Goal: Task Accomplishment & Management: Complete application form

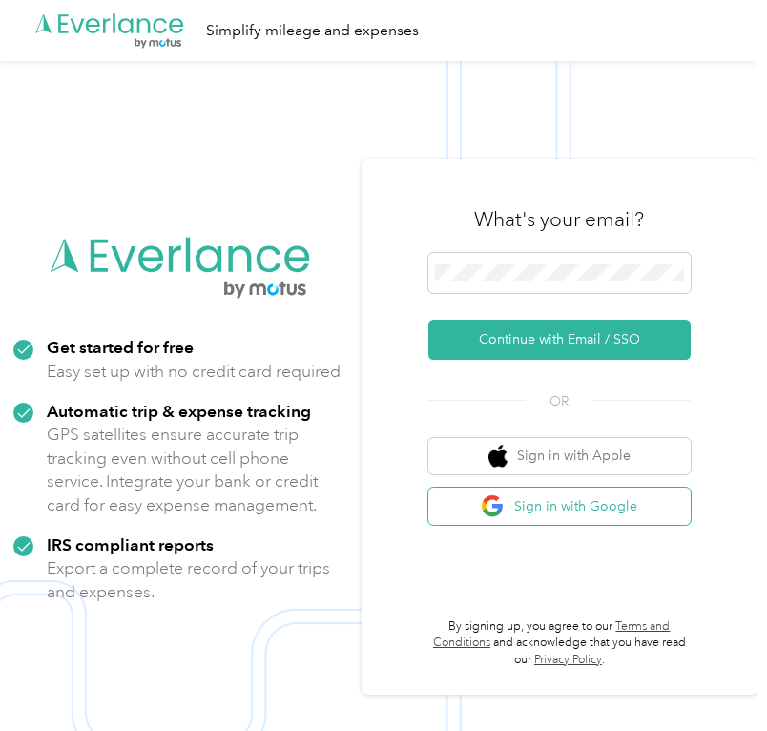
click at [538, 502] on button "Sign in with Google" at bounding box center [559, 506] width 262 height 37
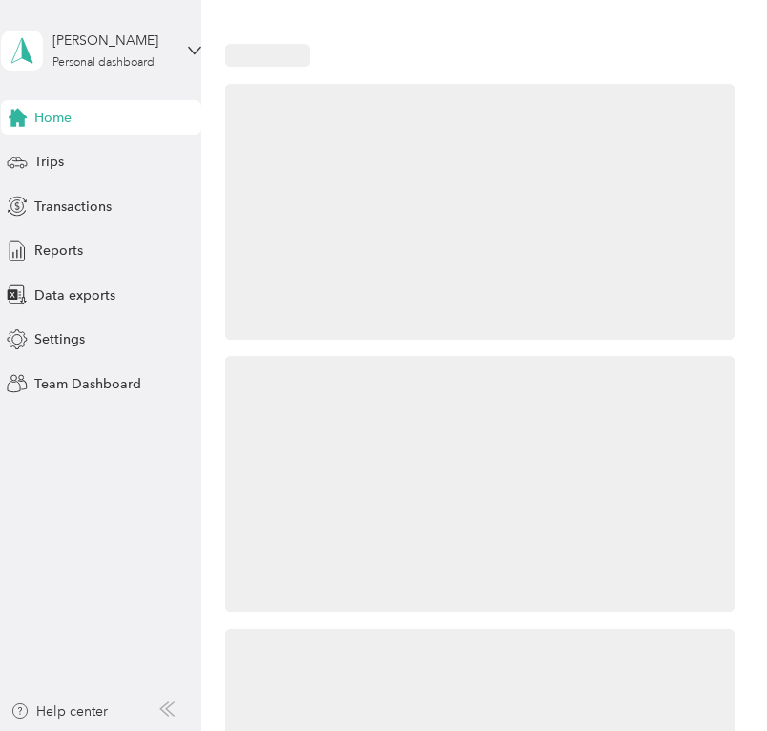
click at [80, 71] on div "[PERSON_NAME] Personal dashboard" at bounding box center [101, 50] width 200 height 67
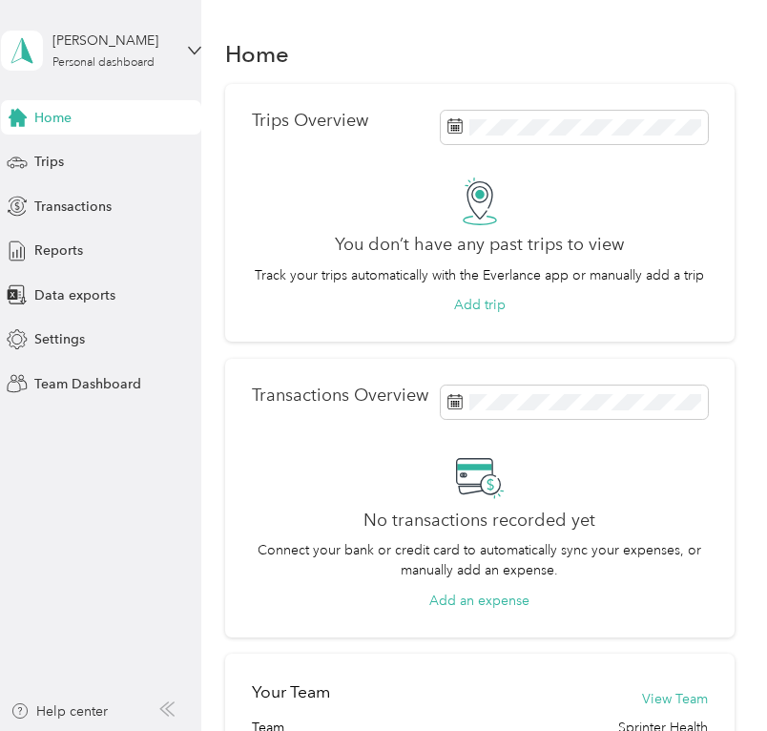
click at [89, 169] on div "Team dashboard Personal dashboard Log out" at bounding box center [255, 200] width 483 height 120
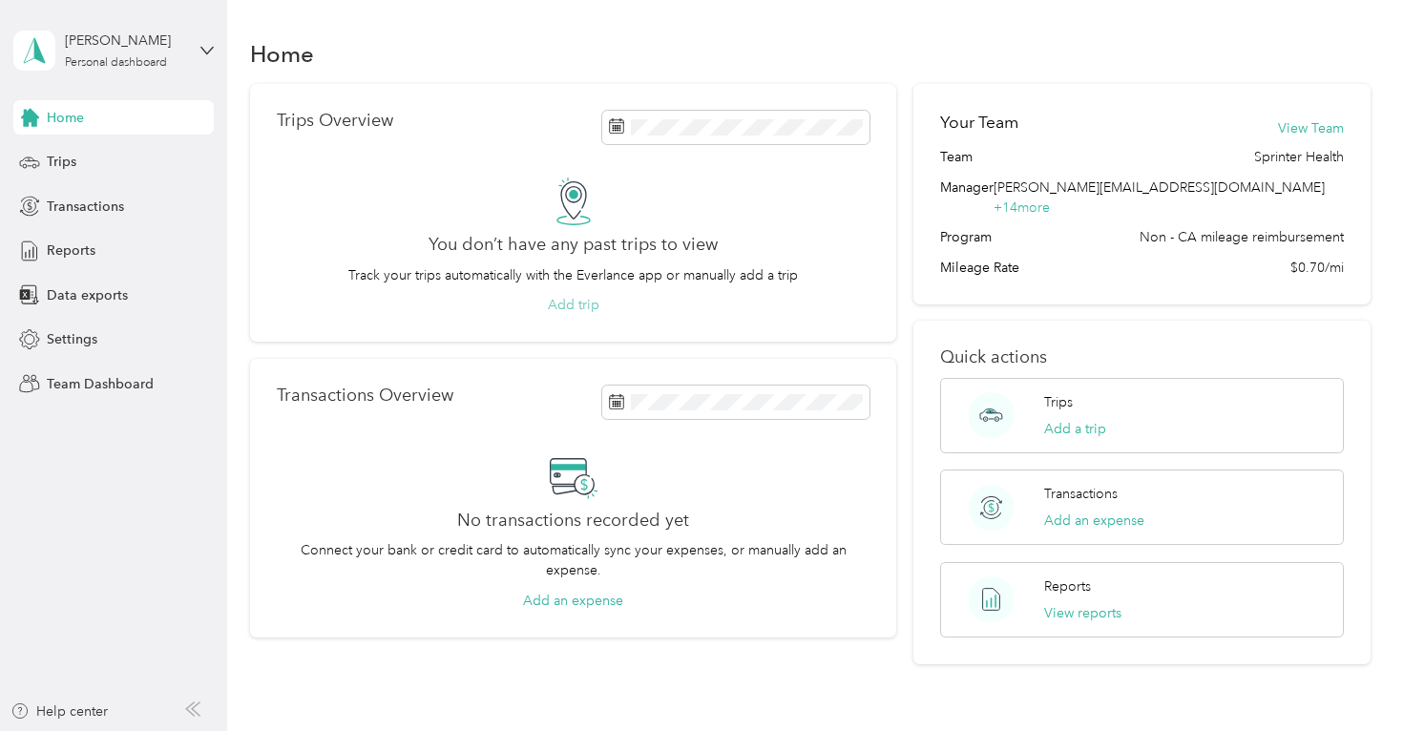
scroll to position [110, 0]
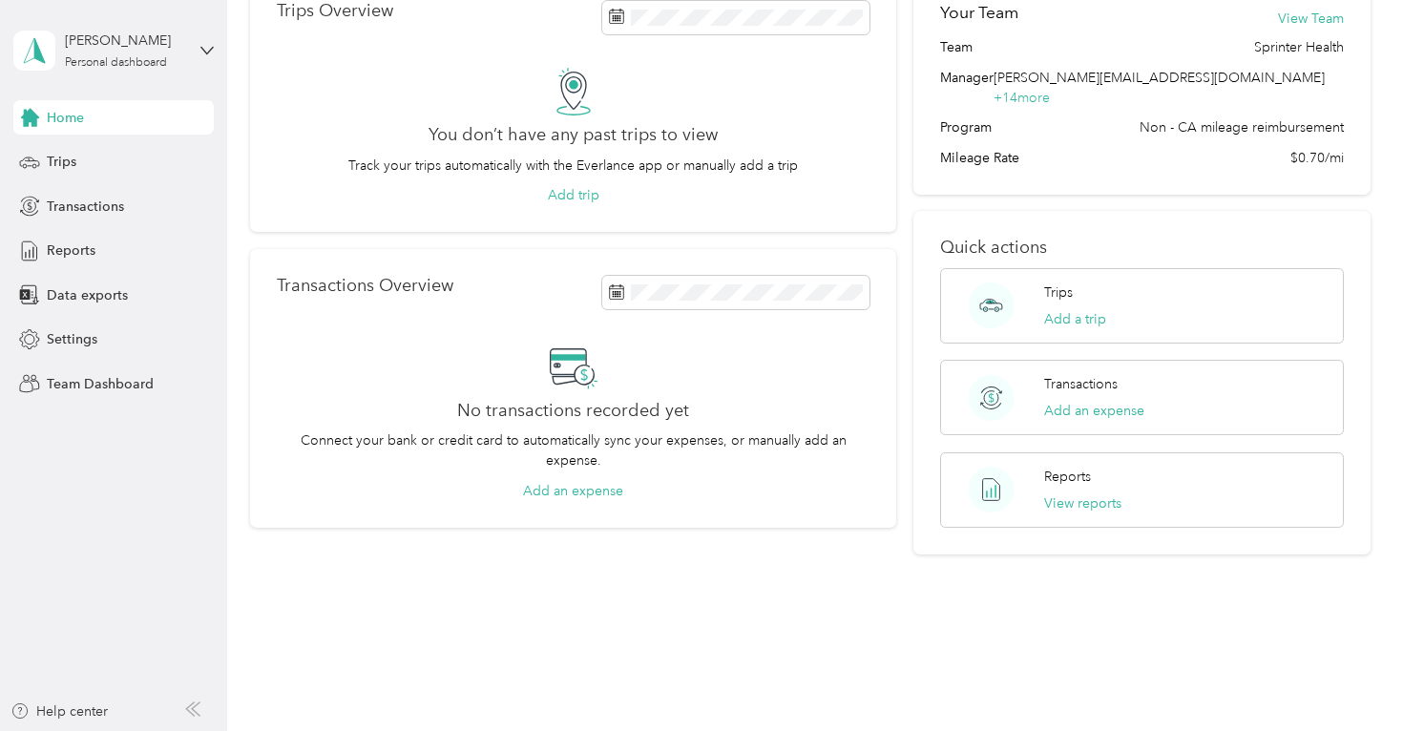
click at [139, 70] on div "[PERSON_NAME] Personal dashboard" at bounding box center [113, 50] width 200 height 67
click at [124, 159] on div "Team dashboard" at bounding box center [82, 157] width 102 height 20
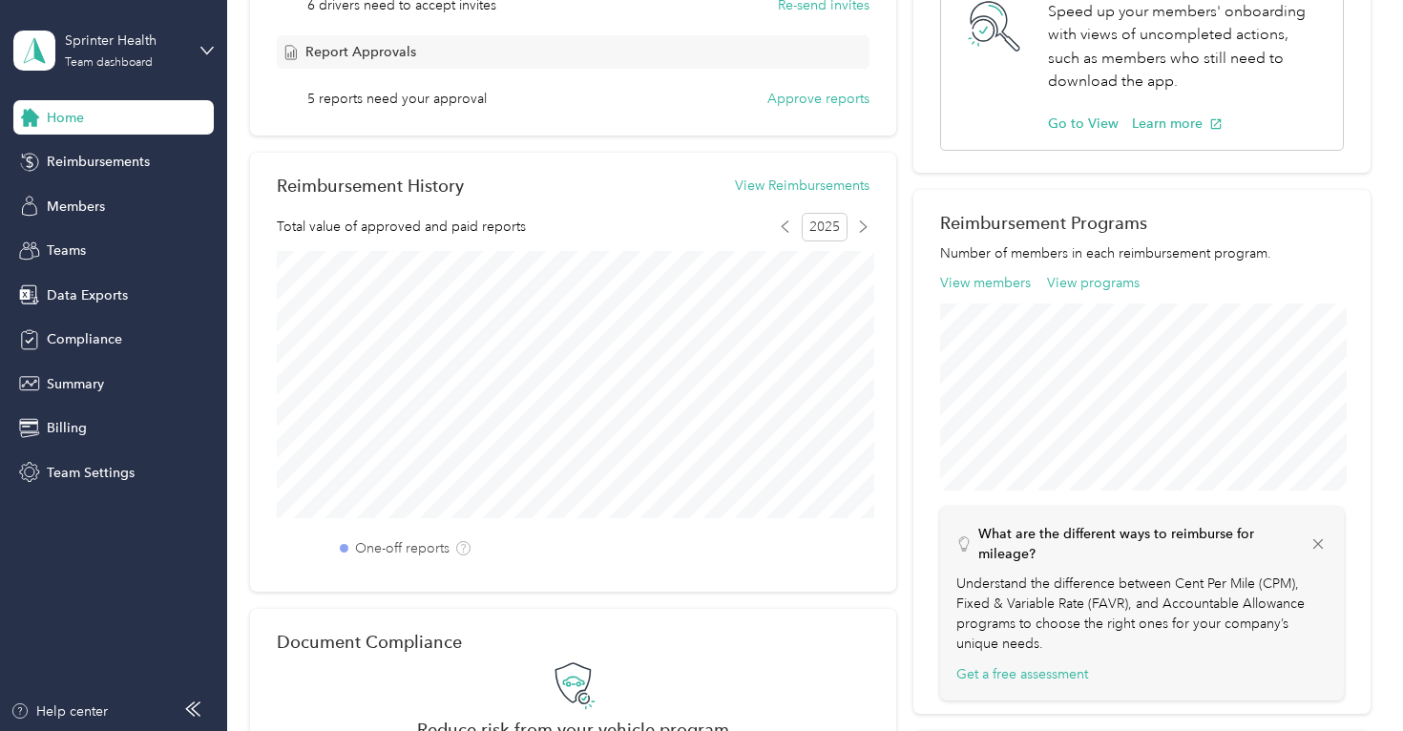
scroll to position [449, 0]
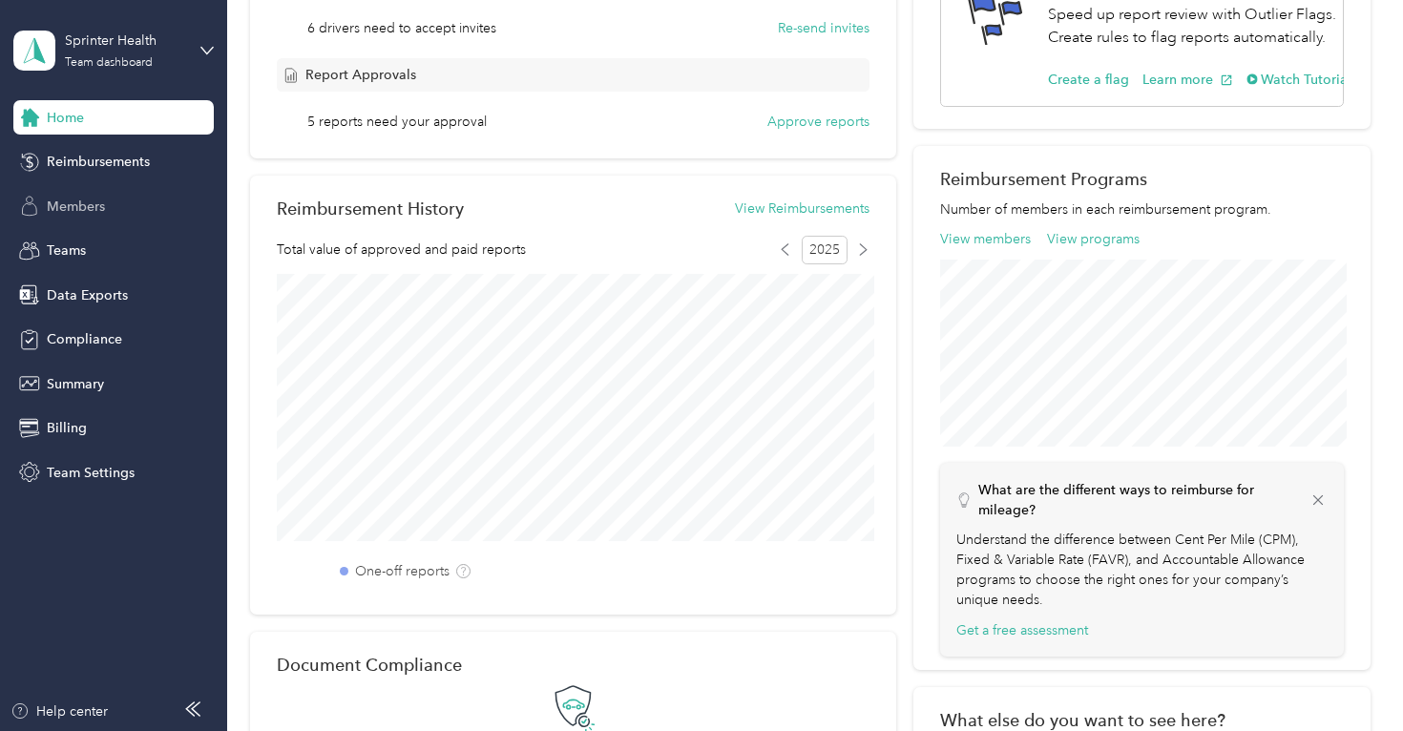
click at [112, 193] on div "Members" at bounding box center [113, 206] width 200 height 34
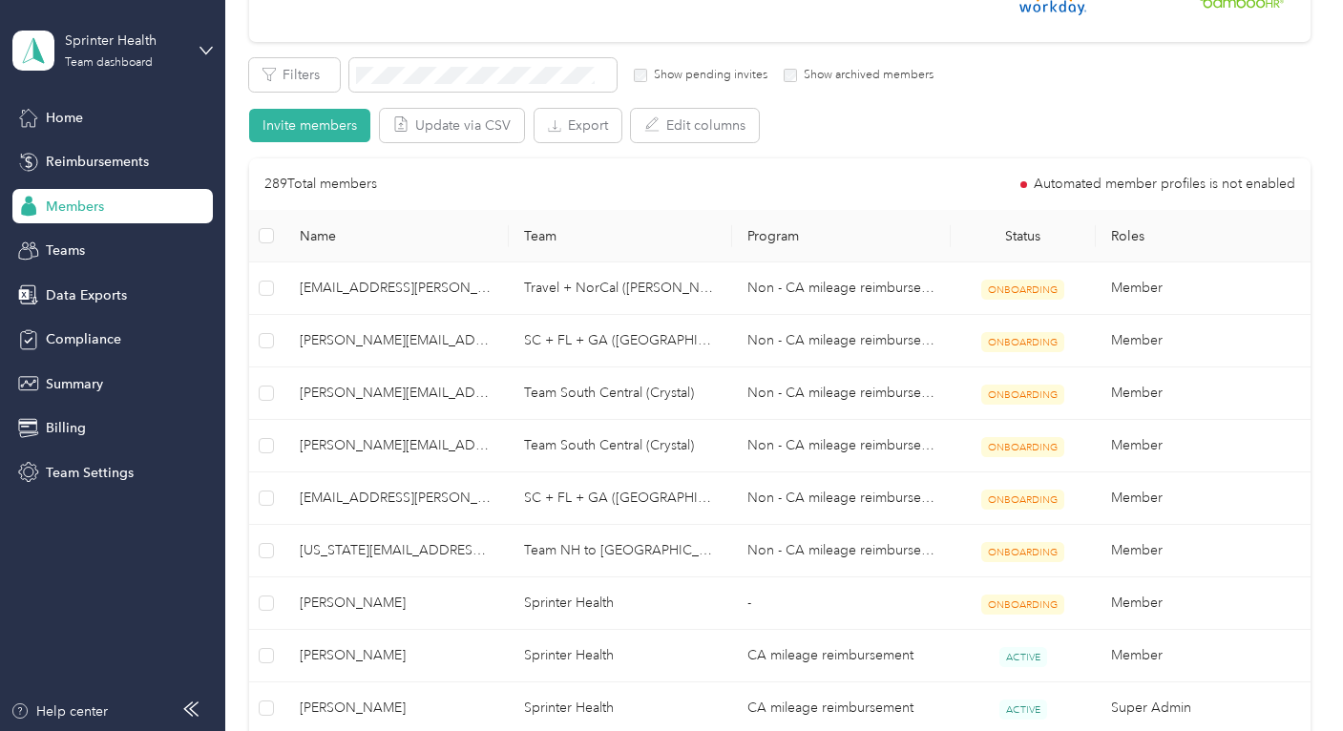
scroll to position [219, 0]
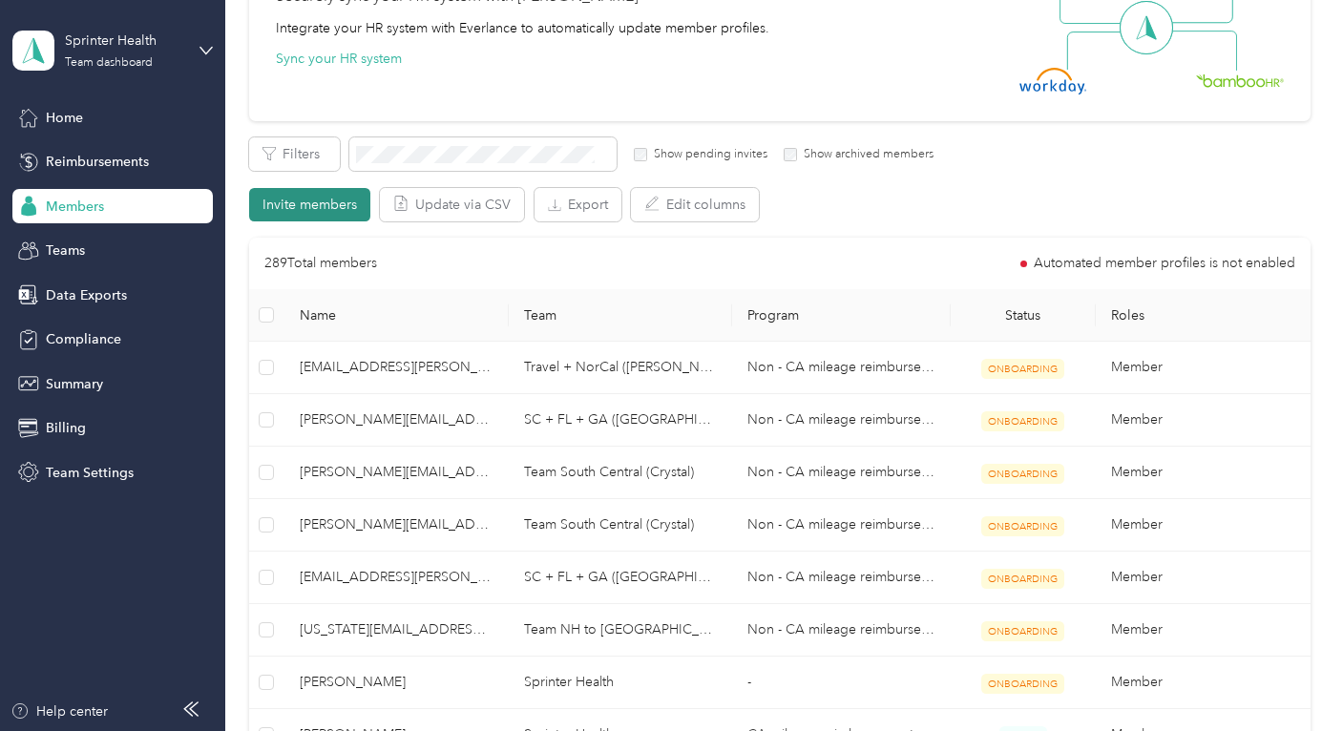
click at [322, 189] on button "Invite members" at bounding box center [309, 204] width 121 height 33
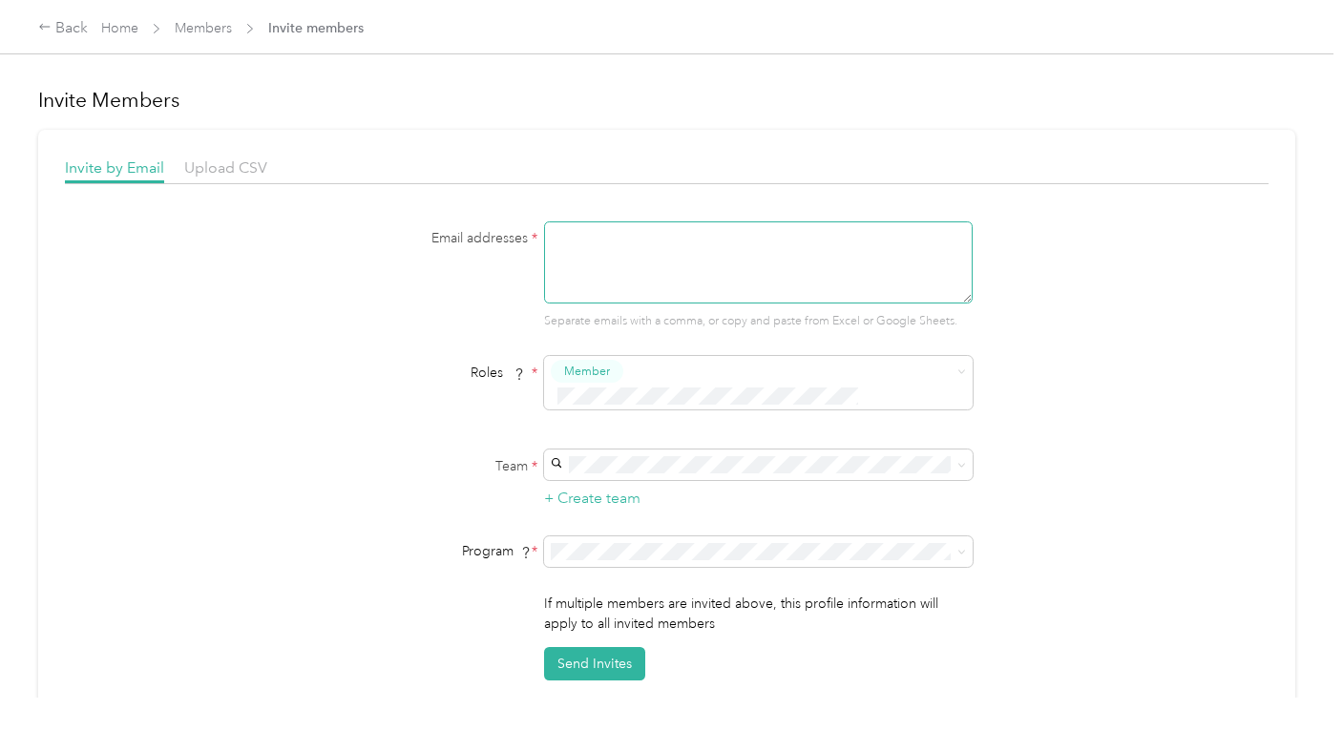
click at [554, 242] on textarea at bounding box center [758, 262] width 428 height 82
paste textarea "[PERSON_NAME][EMAIL_ADDRESS][PERSON_NAME][DOMAIN_NAME]"
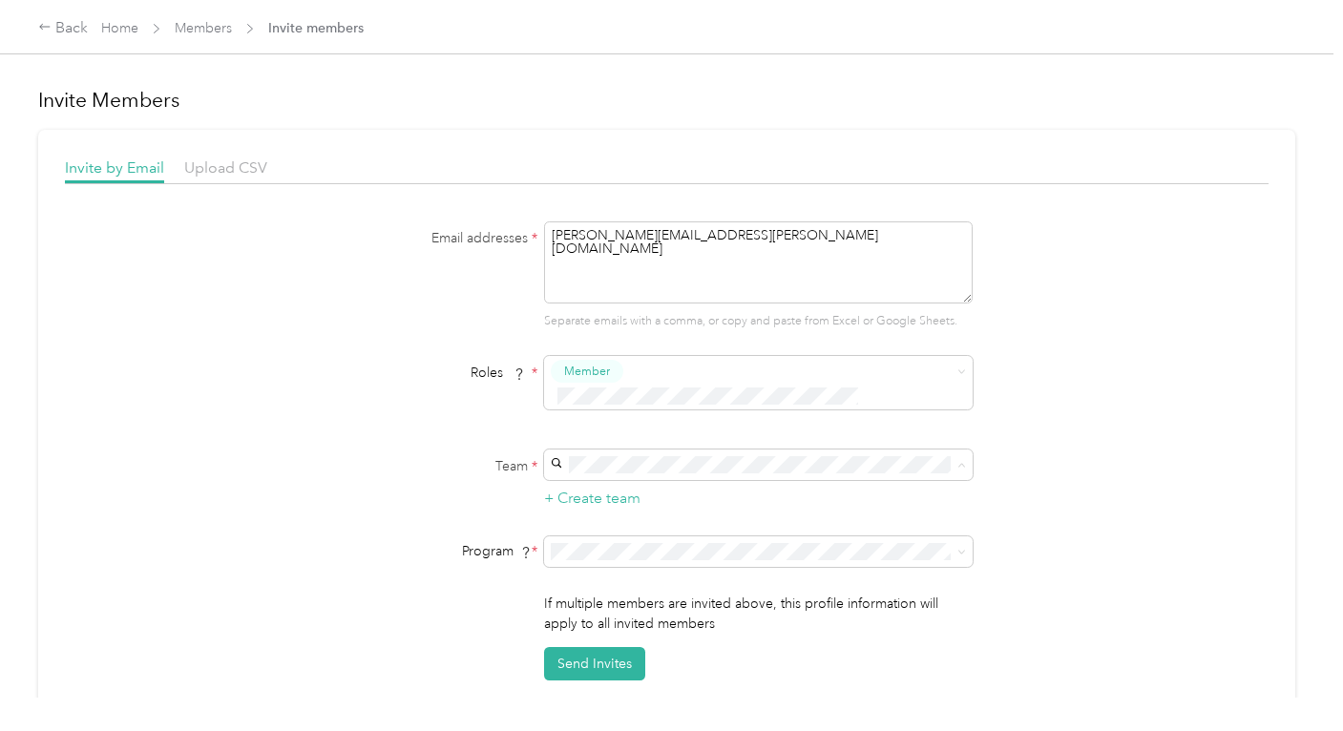
click at [612, 488] on p "[PERSON_NAME]" at bounding box center [763, 498] width 402 height 20
click at [608, 536] on span at bounding box center [758, 551] width 428 height 31
click at [602, 596] on span "Non - CA mileage reimbursement (CPM)" at bounding box center [684, 594] width 244 height 16
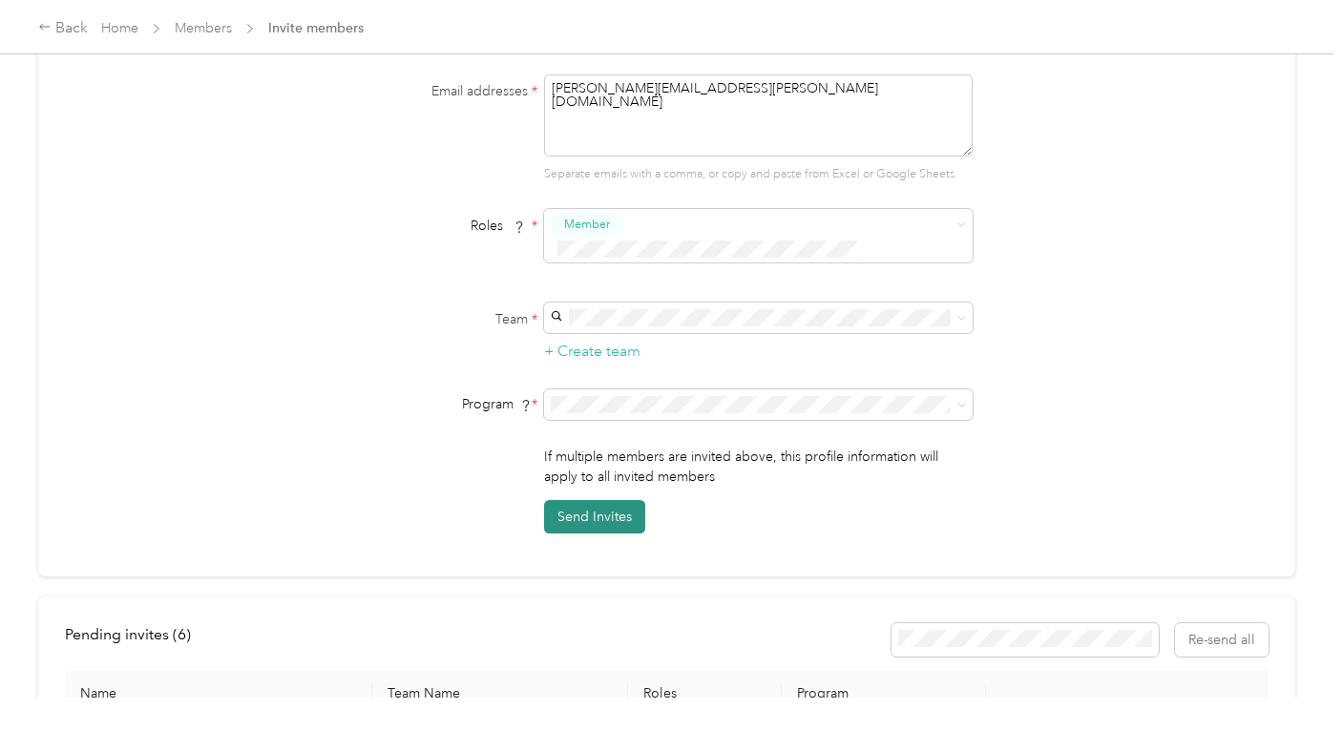
click at [602, 500] on button "Send Invites" at bounding box center [594, 516] width 101 height 33
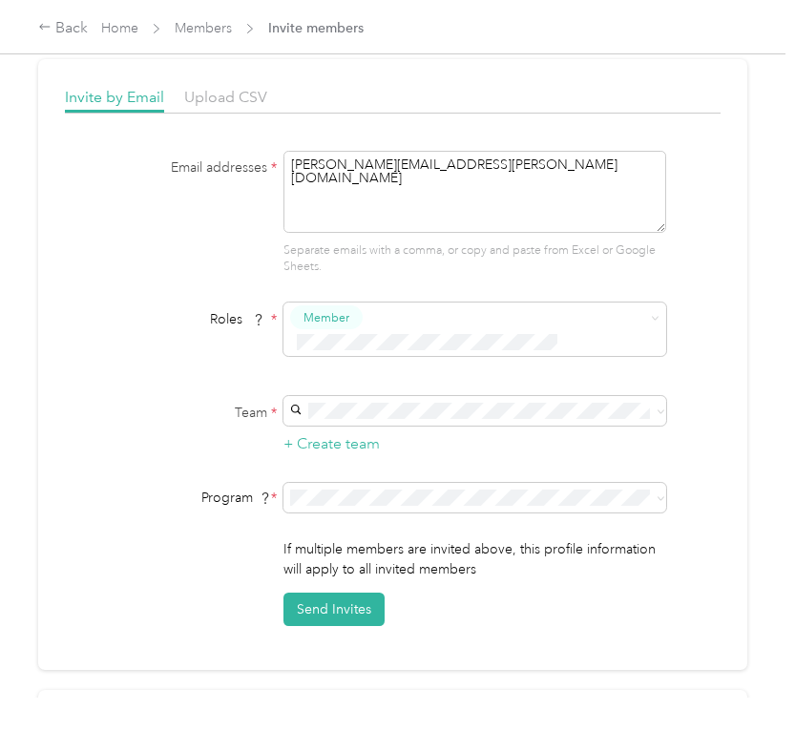
scroll to position [0, 0]
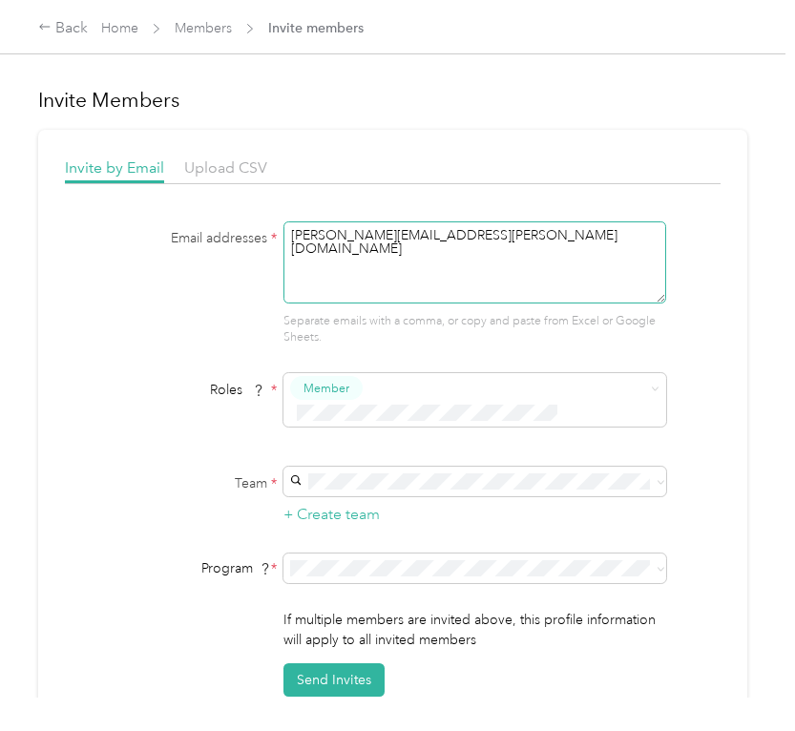
click at [406, 241] on textarea "[PERSON_NAME][EMAIL_ADDRESS][PERSON_NAME][DOMAIN_NAME]" at bounding box center [474, 262] width 383 height 82
type textarea "[PERSON_NAME][EMAIL_ADDRESS][PERSON_NAME][DOMAIN_NAME]"
click at [368, 494] on div "Travel + NorCal ([PERSON_NAME]) [PERSON_NAME]" at bounding box center [481, 503] width 362 height 44
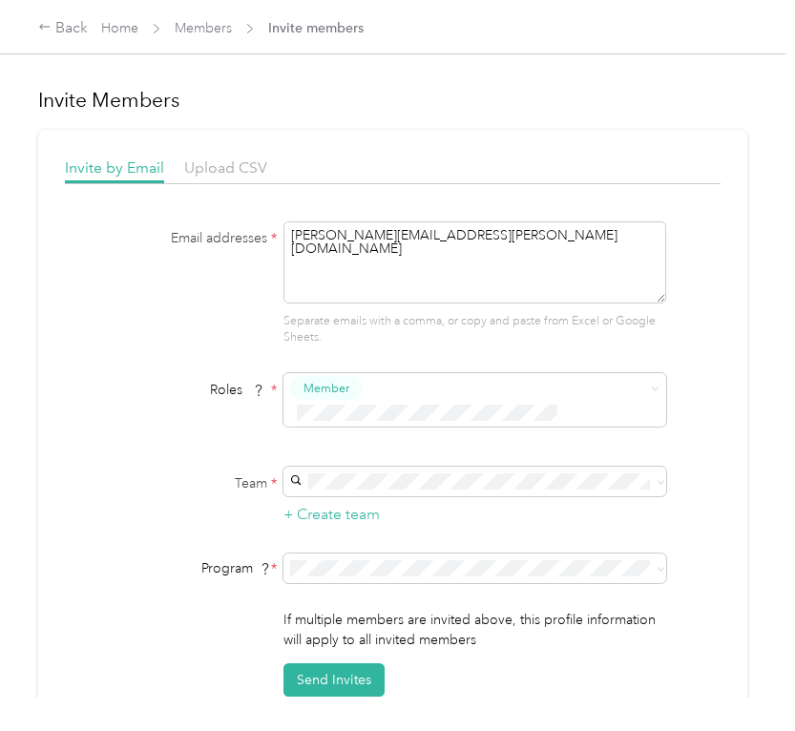
click at [361, 523] on form "Email addresses * [PERSON_NAME][EMAIL_ADDRESS][PERSON_NAME][DOMAIN_NAME] Separa…" at bounding box center [393, 459] width 656 height 476
click at [361, 554] on span at bounding box center [474, 569] width 383 height 31
click at [348, 607] on span "Non - CA mileage reimbursement (CPM)" at bounding box center [422, 611] width 244 height 16
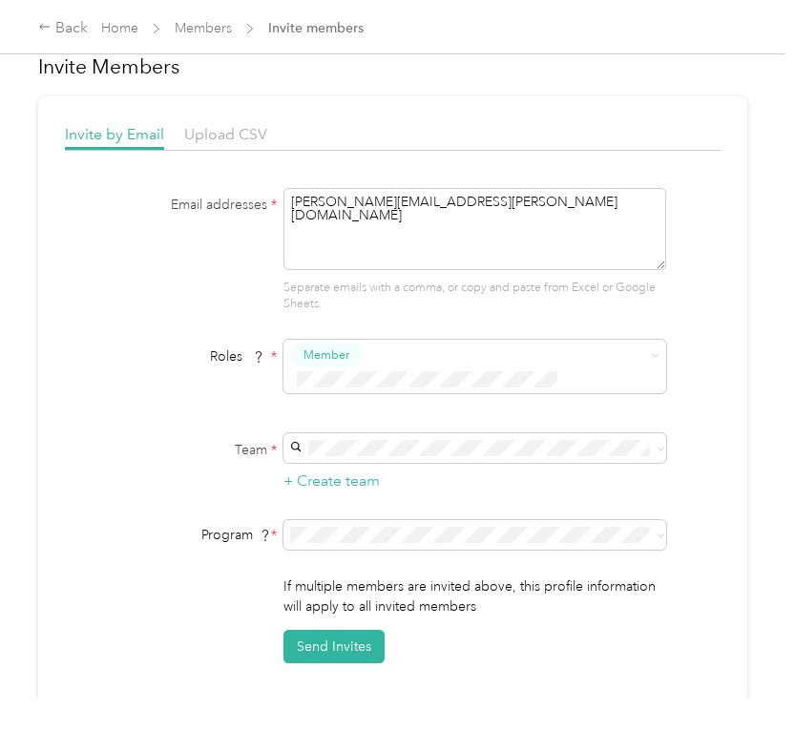
scroll to position [32, 0]
click at [343, 631] on button "Send Invites" at bounding box center [333, 647] width 101 height 33
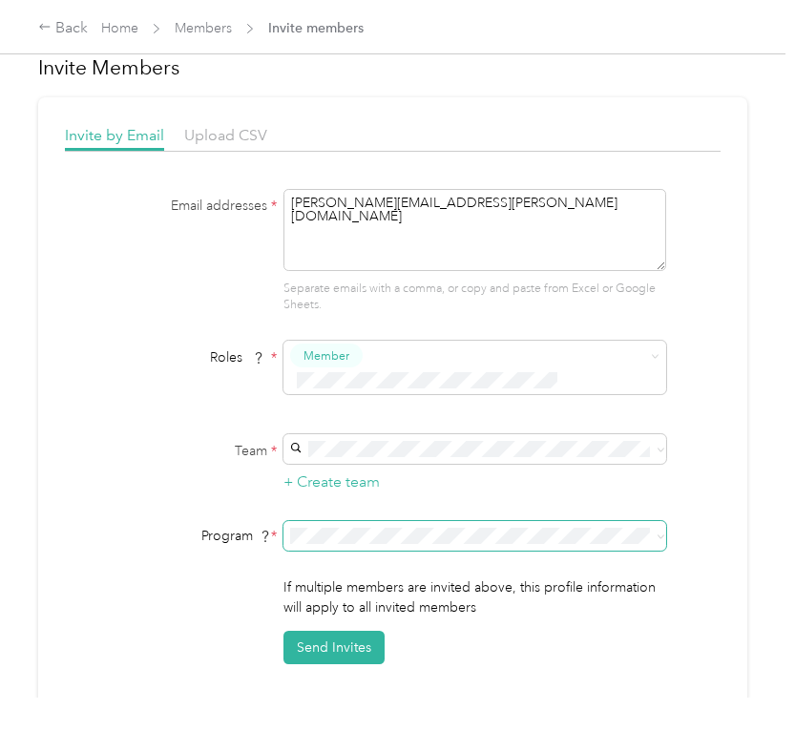
scroll to position [0, 0]
